Goal: Task Accomplishment & Management: Use online tool/utility

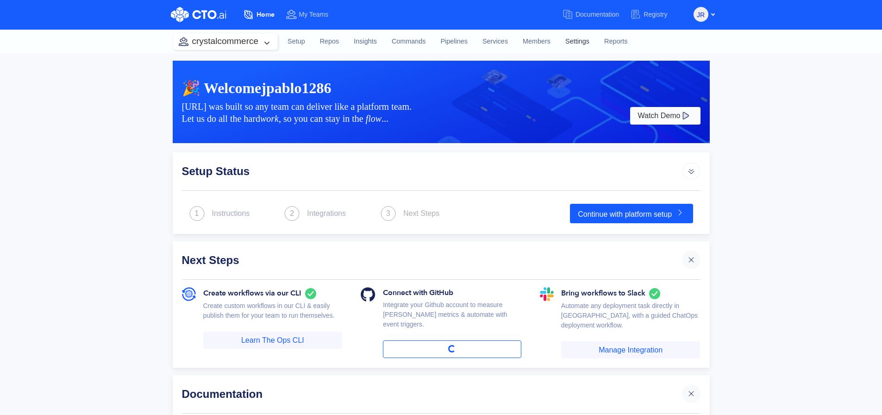
click at [576, 41] on link "Settings" at bounding box center [577, 41] width 39 height 25
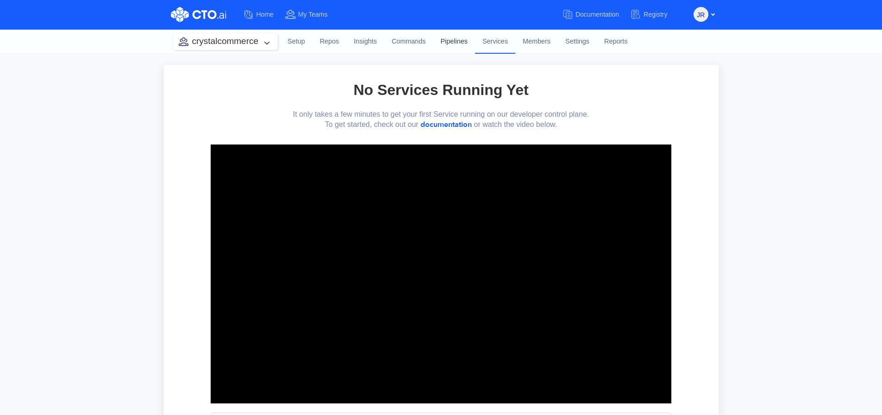
click at [438, 40] on link "Pipelines" at bounding box center [454, 41] width 42 height 25
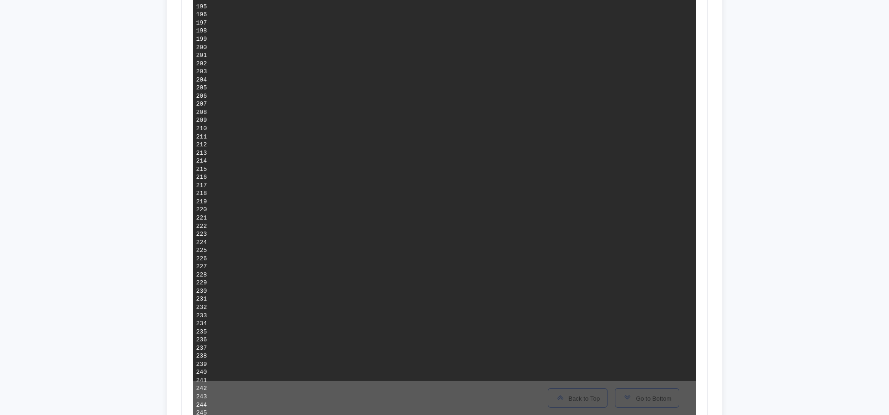
click at [650, 395] on span "Go to Bottom" at bounding box center [651, 398] width 39 height 7
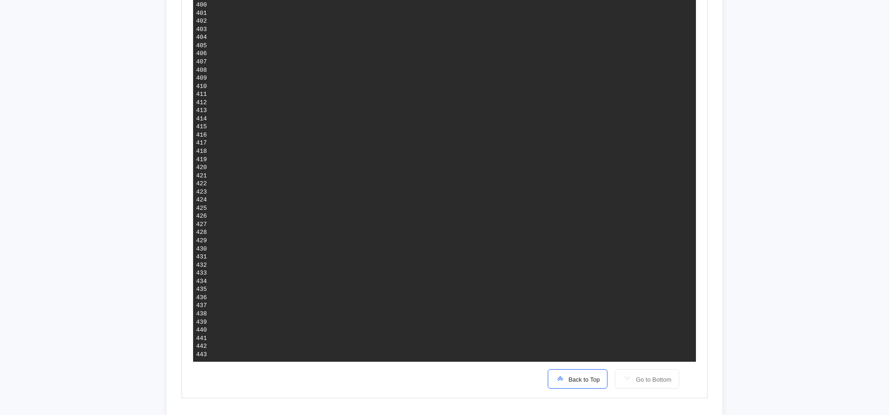
scroll to position [1483, 0]
drag, startPoint x: 403, startPoint y: 351, endPoint x: 209, endPoint y: 346, distance: 194.1
copy code "jq: error (at <stdin>: 4 ): Cannot index string with string "name" Op step Nº 1…"
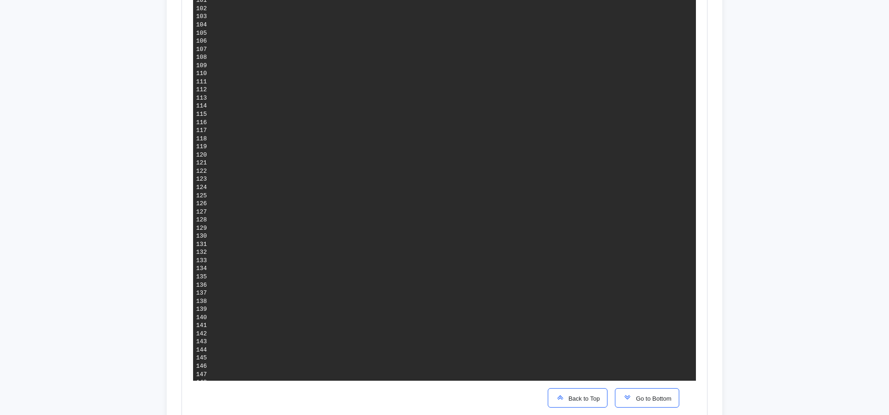
scroll to position [0, 0]
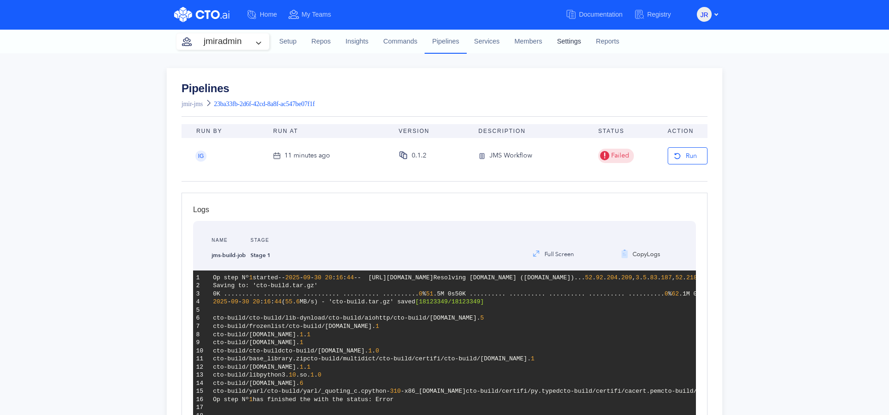
click at [565, 35] on link "Settings" at bounding box center [569, 41] width 39 height 25
